Goal: Check status: Check status

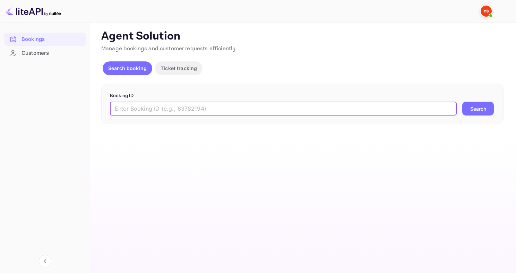
click at [205, 105] on input "text" at bounding box center [283, 109] width 347 height 14
type input "8530276"
click at [462, 102] on button "Search" at bounding box center [478, 109] width 32 height 14
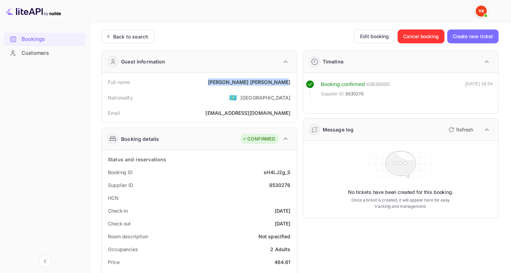
drag, startPoint x: 239, startPoint y: 84, endPoint x: 292, endPoint y: 87, distance: 53.9
click at [292, 87] on div "Full name [PERSON_NAME]" at bounding box center [199, 82] width 190 height 13
copy div "[PERSON_NAME]"
drag, startPoint x: 271, startPoint y: 257, endPoint x: 294, endPoint y: 262, distance: 24.1
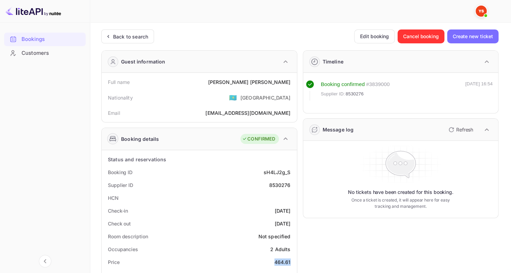
copy div "464.61"
